Goal: Information Seeking & Learning: Learn about a topic

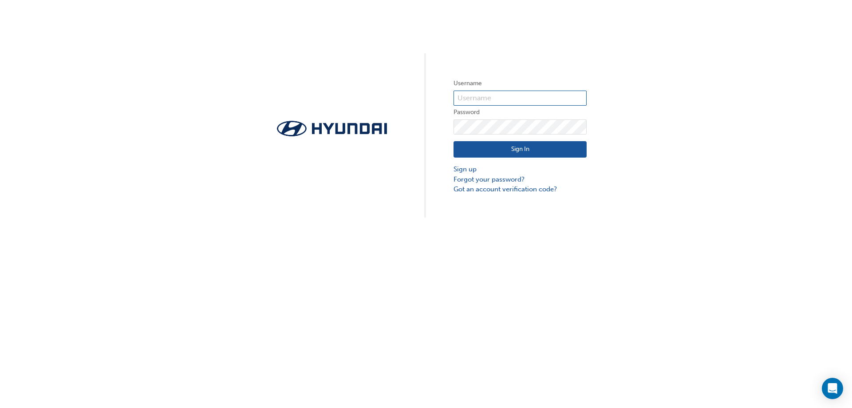
click at [519, 98] on input "text" at bounding box center [519, 97] width 133 height 15
type input "28622"
click at [520, 149] on button "Sign In" at bounding box center [519, 149] width 133 height 17
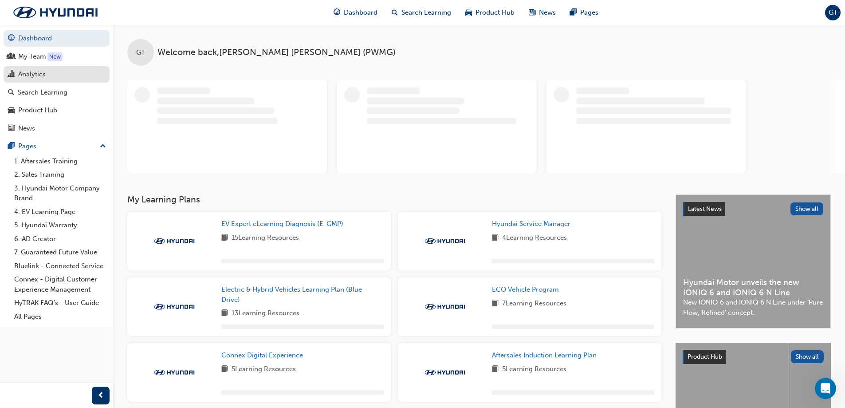
click at [26, 74] on div "Analytics" at bounding box center [32, 74] width 28 height 10
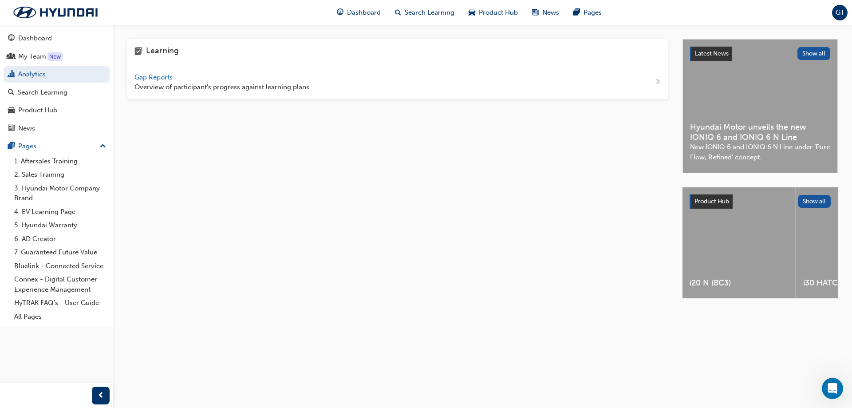
click at [160, 75] on span "Gap Reports" at bounding box center [154, 77] width 40 height 8
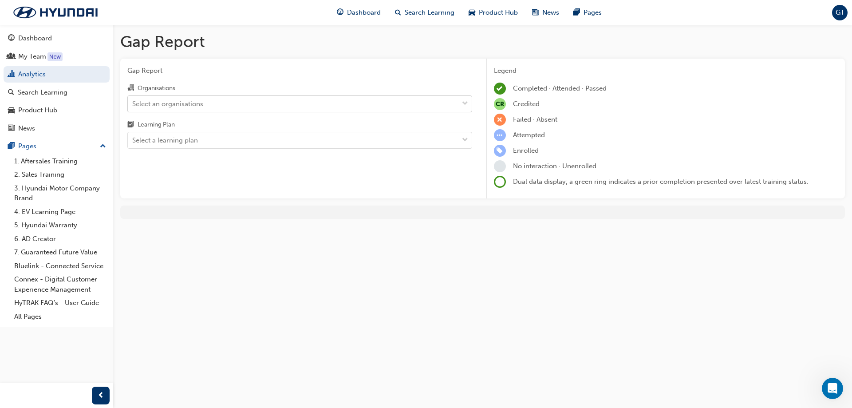
click at [159, 104] on div "Select an organisations" at bounding box center [167, 103] width 71 height 10
click at [133, 104] on input "Organisations Select an organisations" at bounding box center [132, 103] width 1 height 8
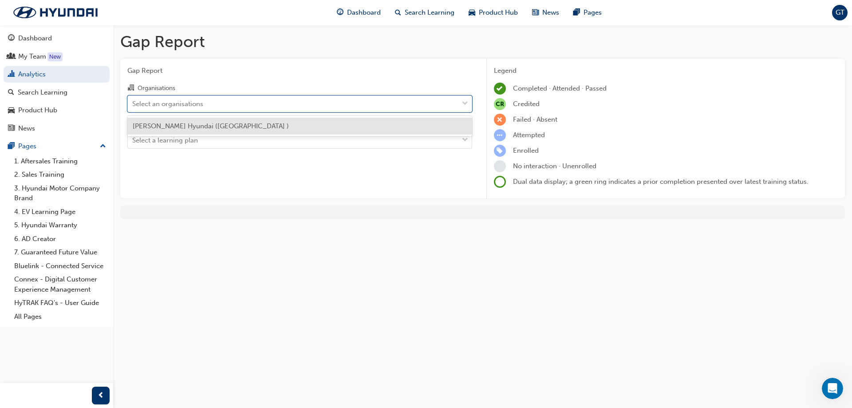
click at [159, 128] on span "[PERSON_NAME] Hyundai ([GEOGRAPHIC_DATA] )" at bounding box center [211, 126] width 156 height 8
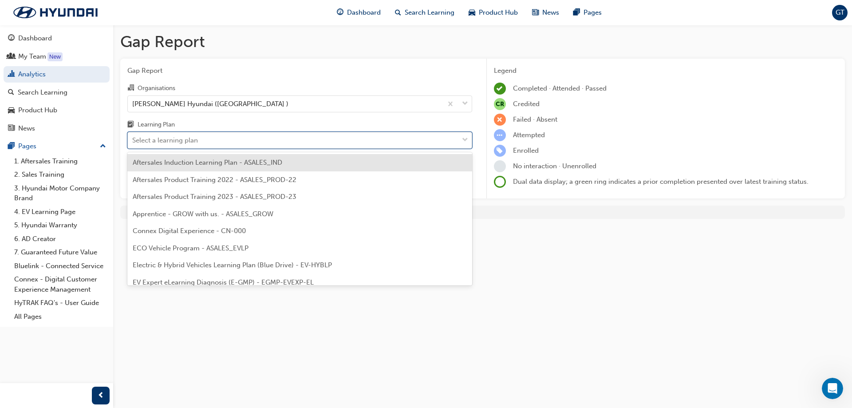
click at [162, 141] on div "Select a learning plan" at bounding box center [165, 140] width 66 height 10
click at [133, 141] on input "Learning Plan option Aftersales Induction Learning Plan - ASALES_IND focused, 1…" at bounding box center [132, 140] width 1 height 8
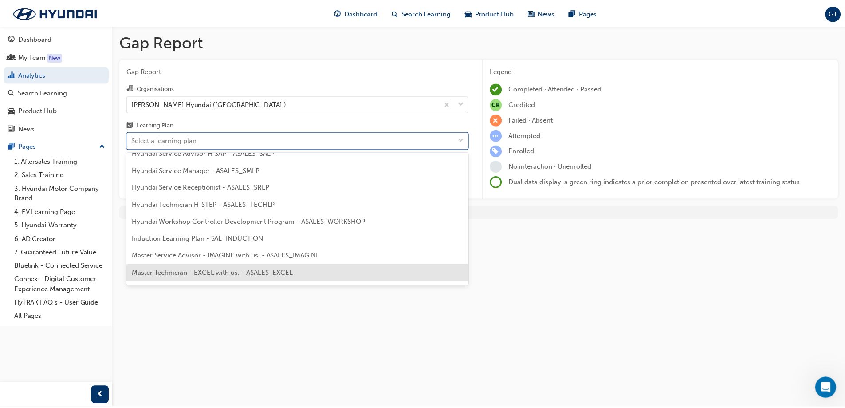
scroll to position [267, 0]
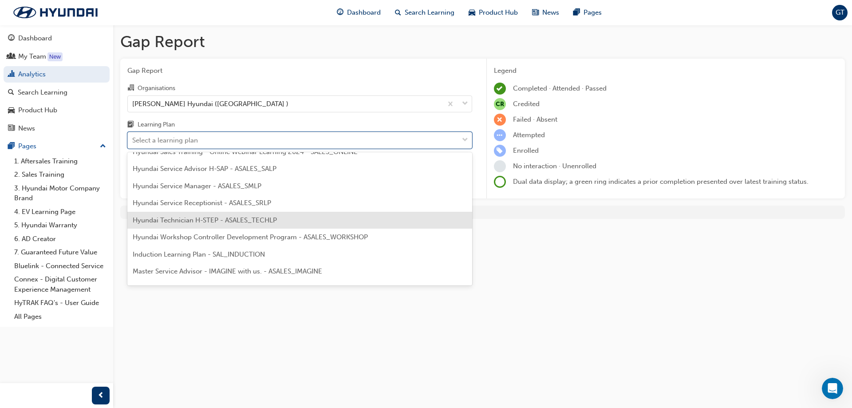
click at [165, 224] on div "Hyundai Technician H-STEP - ASALES_TECHLP" at bounding box center [299, 220] width 345 height 17
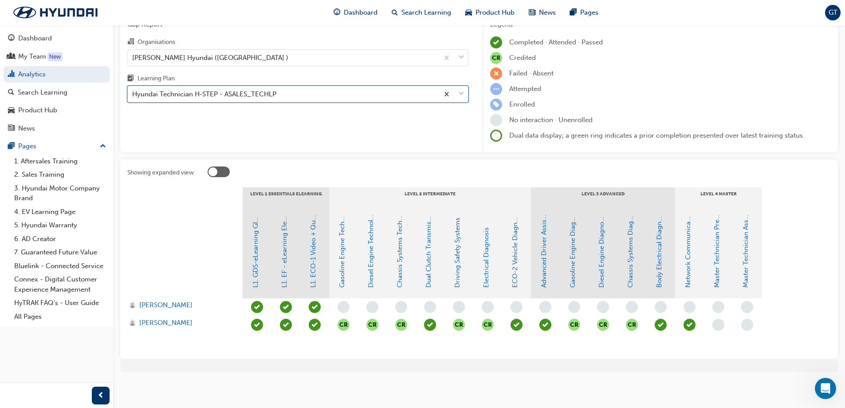
scroll to position [47, 0]
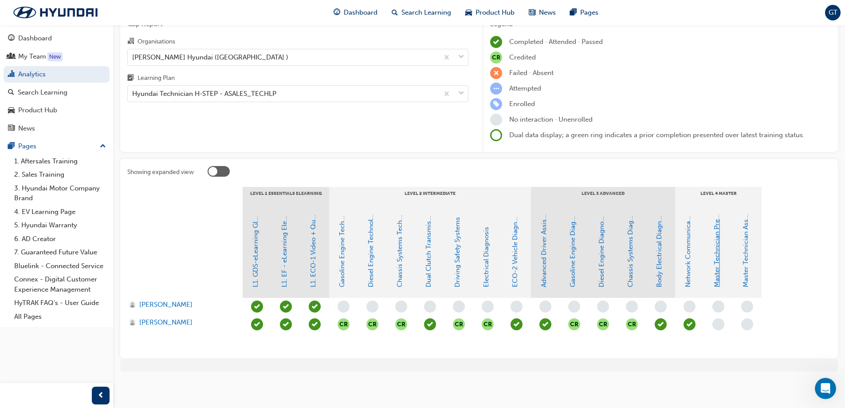
click at [716, 261] on link "Master Technician Pre-Qualifier" at bounding box center [717, 238] width 8 height 98
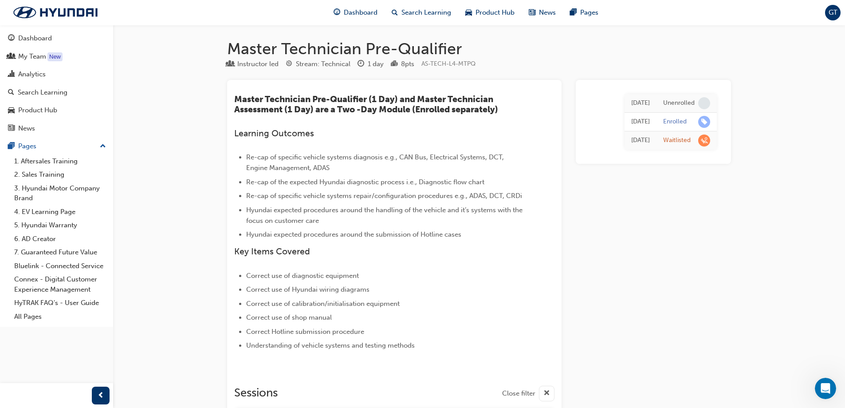
scroll to position [47, 0]
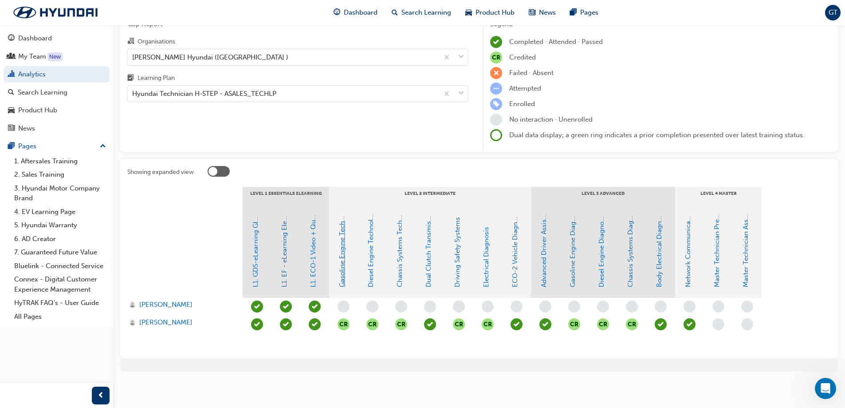
click at [343, 267] on link "Gasoline Engine Technology" at bounding box center [342, 243] width 8 height 87
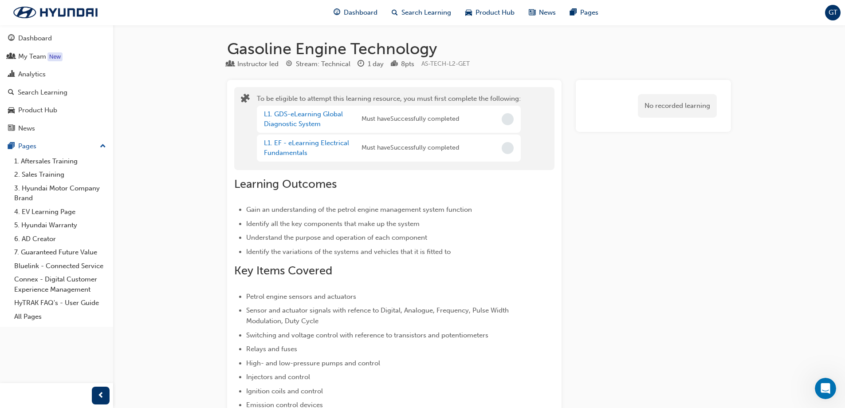
scroll to position [47, 0]
